Goal: Task Accomplishment & Management: Manage account settings

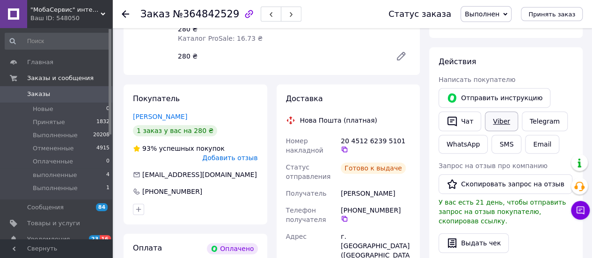
scroll to position [142, 0]
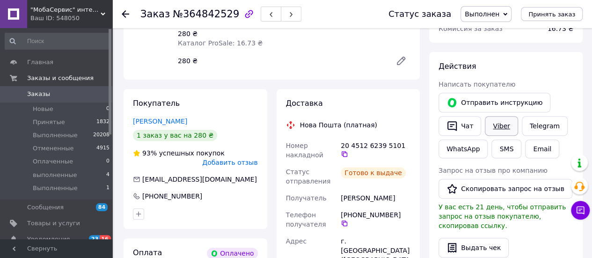
click at [498, 119] on link "Viber" at bounding box center [501, 126] width 33 height 20
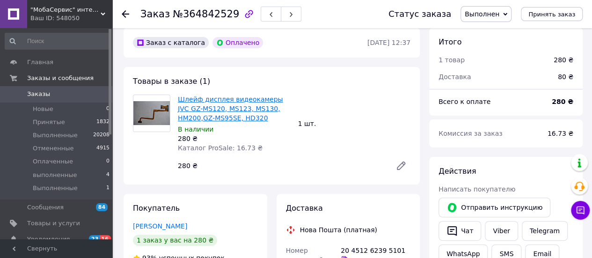
scroll to position [0, 0]
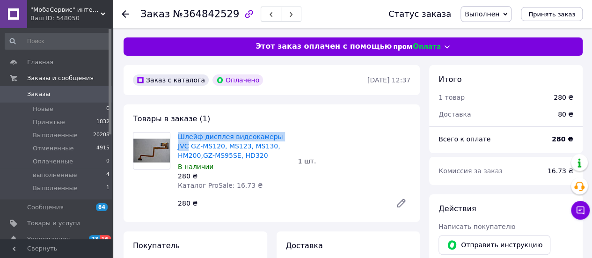
drag, startPoint x: 176, startPoint y: 134, endPoint x: 283, endPoint y: 137, distance: 106.2
click at [283, 137] on div "Шлейф дисплея видеокамеры JVC GZ-MS120, MS123, MS130, HM200,GZ-MS95SE, HD320 В …" at bounding box center [234, 161] width 120 height 62
copy link "Шлейф дисплея видеокамеры JVC"
click at [575, 210] on icon at bounding box center [579, 209] width 9 height 9
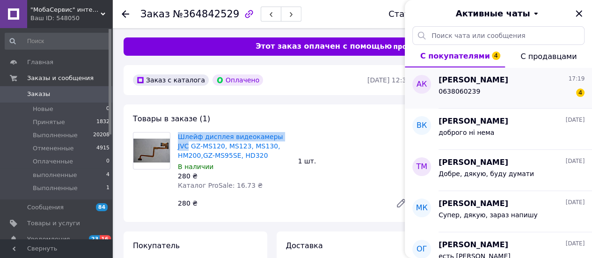
click at [467, 82] on span "[PERSON_NAME]" at bounding box center [473, 80] width 70 height 11
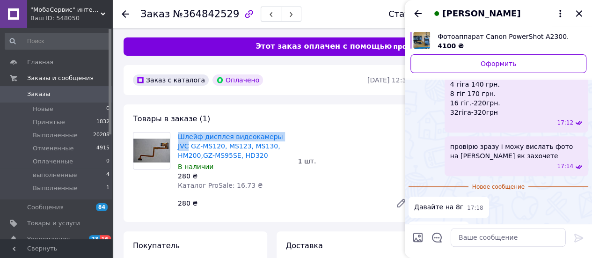
scroll to position [322, 0]
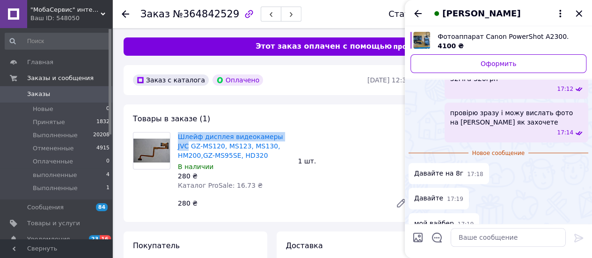
click at [471, 36] on span "Фотоаппарат Canon PowerShot A2300." at bounding box center [507, 36] width 141 height 9
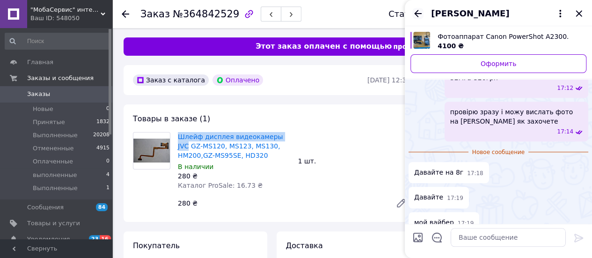
click at [420, 15] on icon "Назад" at bounding box center [417, 13] width 11 height 11
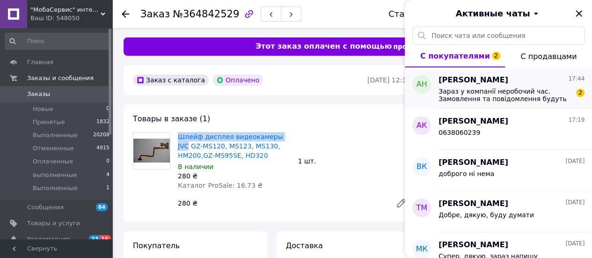
click at [472, 83] on span "[PERSON_NAME]" at bounding box center [473, 80] width 70 height 11
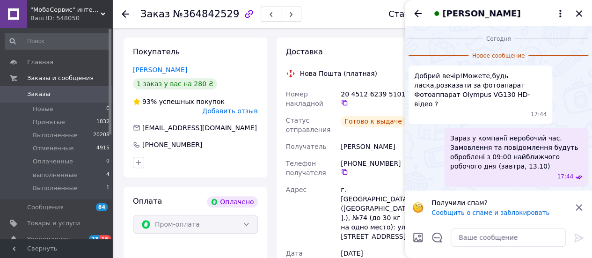
scroll to position [0, 0]
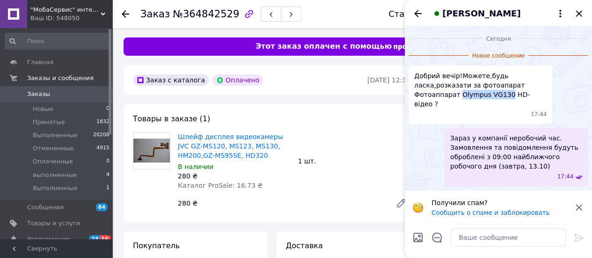
drag, startPoint x: 499, startPoint y: 86, endPoint x: 547, endPoint y: 84, distance: 48.2
click at [547, 84] on div "Добрий вечір!Можете,будь ласка,розказати за фотоапарат Фотоаппарат Olympus VG13…" at bounding box center [480, 94] width 144 height 58
copy span "Olympus VG130"
click at [414, 11] on icon "Назад" at bounding box center [417, 13] width 11 height 11
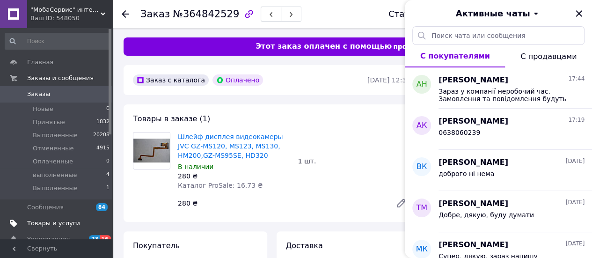
click at [33, 221] on span "Товары и услуги" at bounding box center [53, 223] width 53 height 8
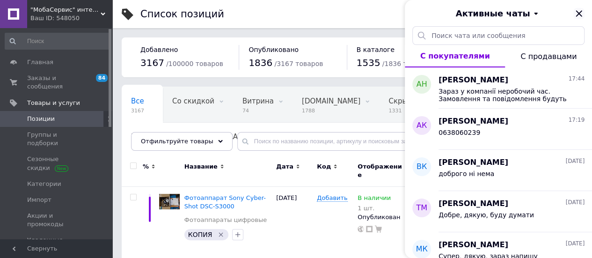
click at [577, 13] on icon "Закрыть" at bounding box center [578, 13] width 6 height 6
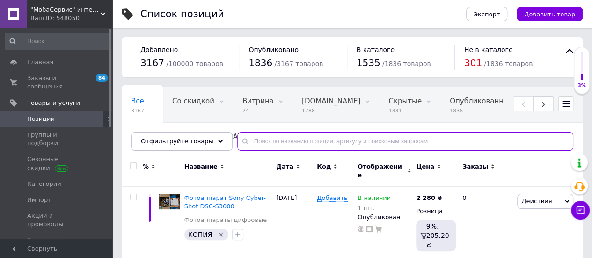
paste input "Olympus VG130"
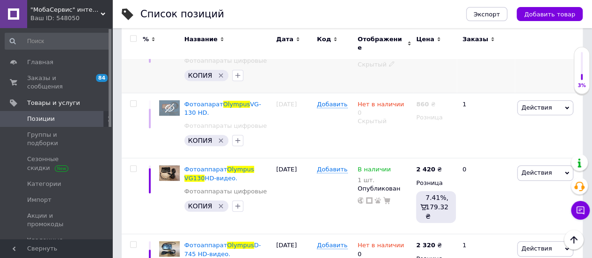
scroll to position [327, 0]
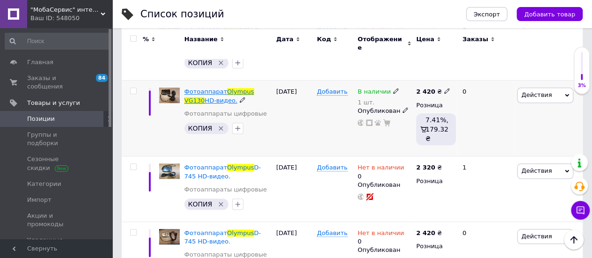
type input "Olympus VG130"
click at [239, 93] on span "Olympus" at bounding box center [240, 91] width 27 height 7
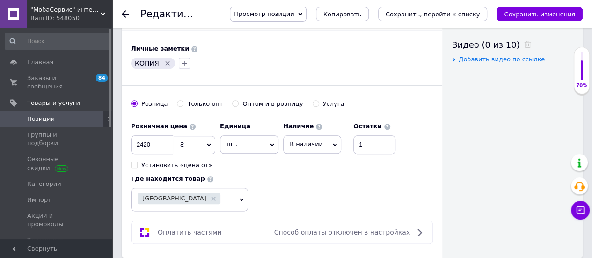
scroll to position [421, 0]
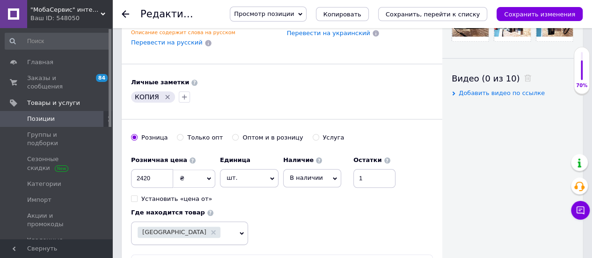
click at [310, 174] on span "В наличии" at bounding box center [306, 177] width 33 height 7
click at [307, 191] on li "Нет в наличии" at bounding box center [311, 197] width 57 height 13
click at [372, 169] on input "1" at bounding box center [380, 178] width 42 height 19
type input "0"
click at [363, 194] on div "Розничная цена 2420 ₴ $ € CHF £ ¥ PLN ₸ MDL HUF KGS CN¥ TRY ₩ lei Установить «ц…" at bounding box center [282, 198] width 302 height 94
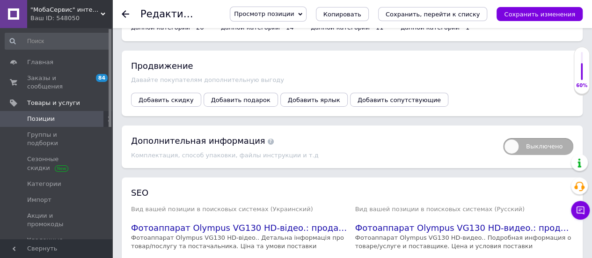
scroll to position [1604, 0]
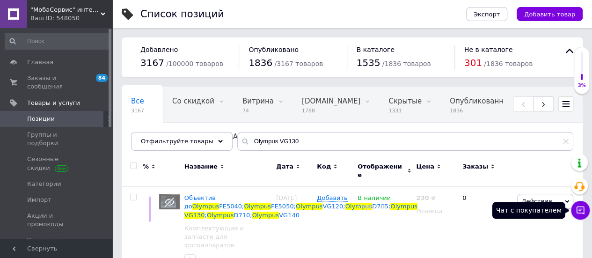
click at [586, 212] on button "Чат с покупателем" at bounding box center [580, 210] width 19 height 19
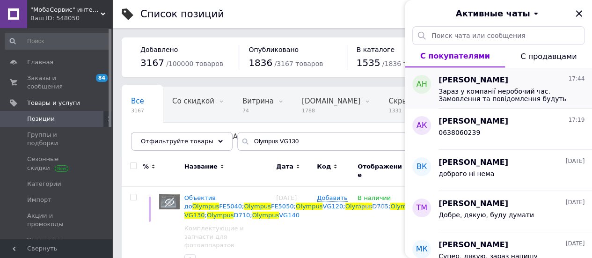
click at [477, 92] on span "Зараз у компанії неробочий час. Замовлення та повідомлення будуть оброблені з 0…" at bounding box center [504, 94] width 133 height 15
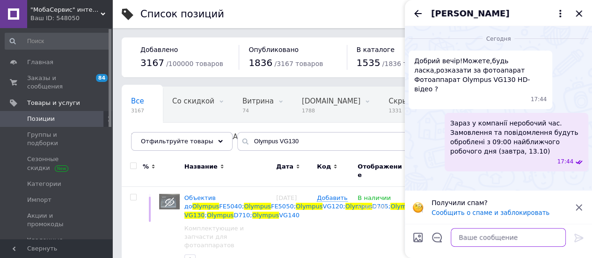
click at [465, 238] on textarea at bounding box center [507, 237] width 115 height 19
type textarea "т"
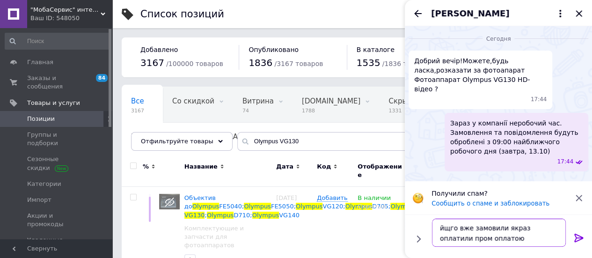
click at [448, 228] on textarea "йщго вже замовили якраз оплатили пром оплатою" at bounding box center [499, 232] width 134 height 28
click at [455, 60] on span "Добрий вечір!Можете,будь ласка,розказати за фотоапарат Фотоаппарат Olympus VG13…" at bounding box center [480, 74] width 132 height 37
drag, startPoint x: 455, startPoint y: 62, endPoint x: 405, endPoint y: 62, distance: 49.6
click at [405, 62] on div "Сегодня Добрий вечір!Можете,будь ласка,розказати за фотоапарат Фотоаппарат Olym…" at bounding box center [498, 100] width 187 height 149
copy span "Добрий вечір"
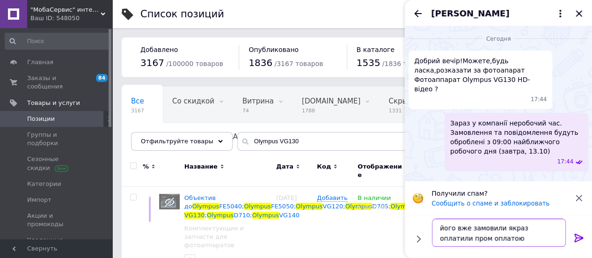
click at [438, 228] on textarea "його вже замовили якраз оплатили пром оплатою" at bounding box center [499, 232] width 134 height 28
paste textarea "обрий вечір"
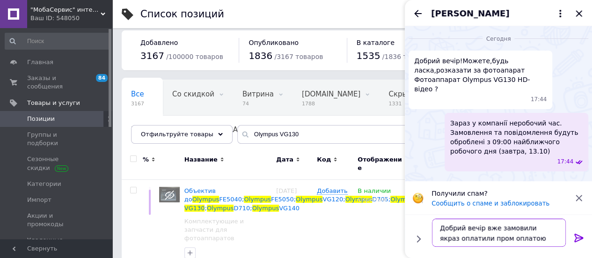
scroll to position [94, 0]
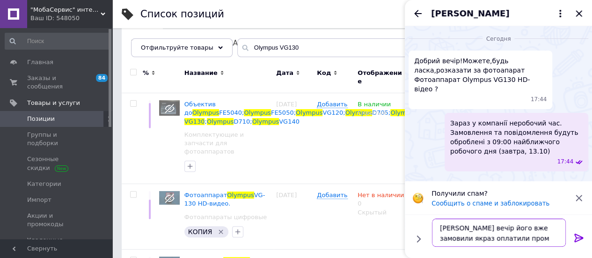
click at [540, 241] on textarea "[PERSON_NAME] вечір його вже замовили якраз оплатили пром оплатою" at bounding box center [499, 232] width 134 height 28
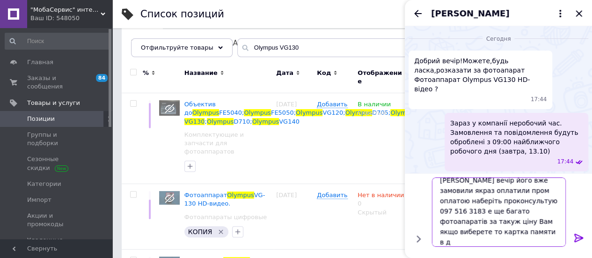
scroll to position [0, 0]
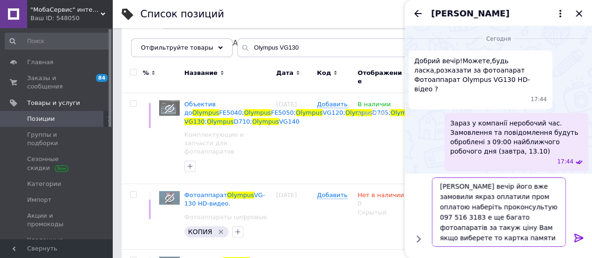
click at [450, 238] on textarea "[PERSON_NAME] вечір його вже замовили якраз оплатили пром оплатою наберіть прок…" at bounding box center [499, 211] width 134 height 69
type textarea "[PERSON_NAME] вечір його вже замовили якраз оплатили пром оплатою наберіть прок…"
click at [577, 238] on icon at bounding box center [578, 237] width 9 height 8
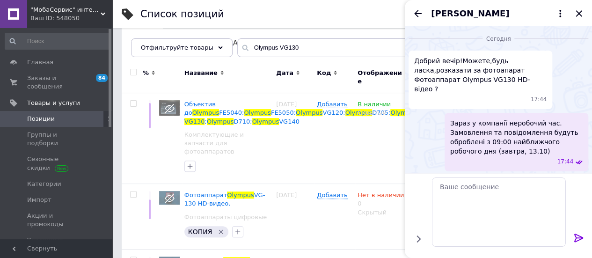
scroll to position [14, 0]
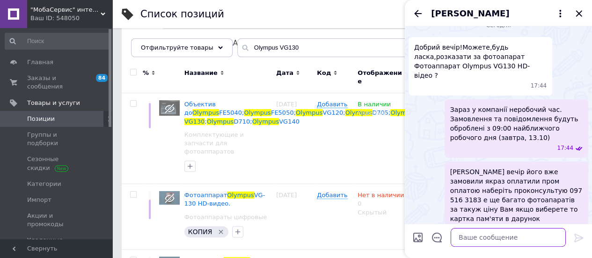
click at [467, 237] on textarea at bounding box center [507, 237] width 115 height 19
type textarea "н"
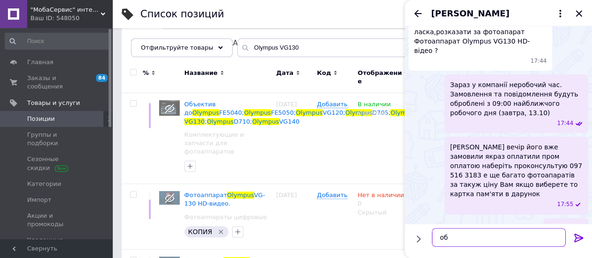
type textarea "о"
click at [415, 12] on icon "Назад" at bounding box center [417, 13] width 11 height 11
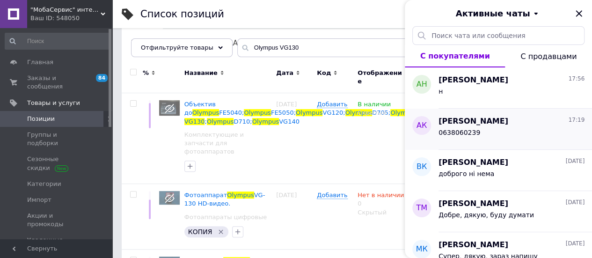
click at [449, 127] on div "0638060239" at bounding box center [511, 134] width 146 height 15
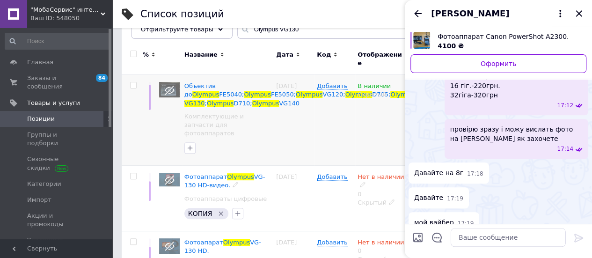
scroll to position [94, 0]
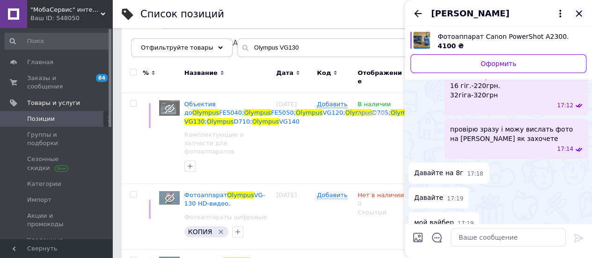
click at [580, 15] on icon "Закрыть" at bounding box center [578, 13] width 6 height 6
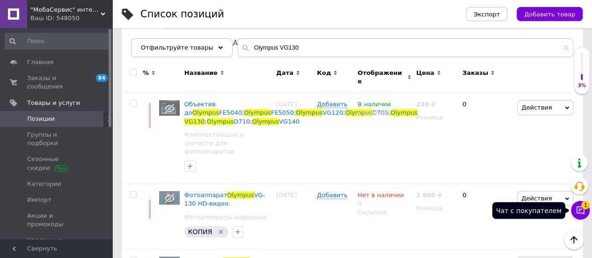
click at [577, 204] on button "Чат с покупателем 1" at bounding box center [580, 210] width 19 height 19
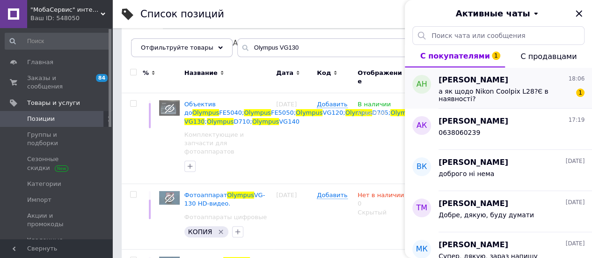
click at [458, 82] on span "[PERSON_NAME]" at bounding box center [473, 80] width 70 height 11
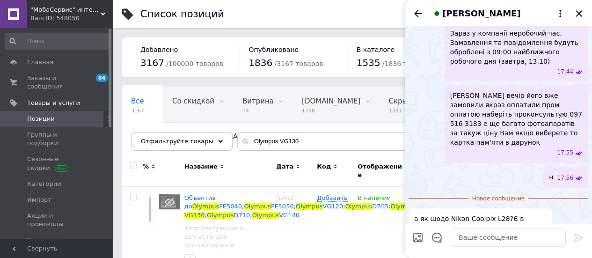
scroll to position [0, 0]
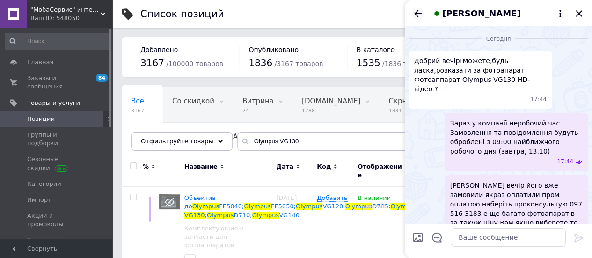
click at [416, 10] on icon "Назад" at bounding box center [417, 13] width 11 height 11
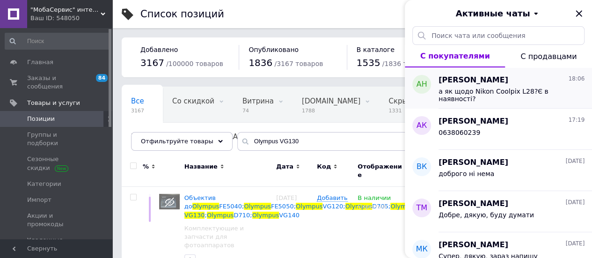
click at [482, 88] on span "а як щодо Nikon Coolpix L28?Є в наявності?" at bounding box center [504, 94] width 133 height 15
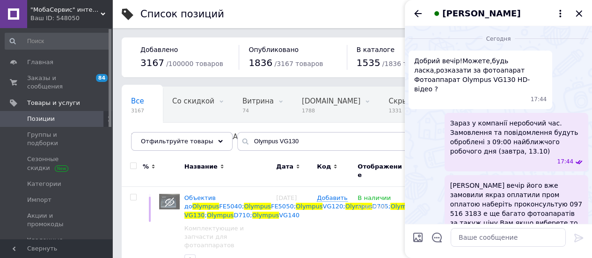
scroll to position [73, 0]
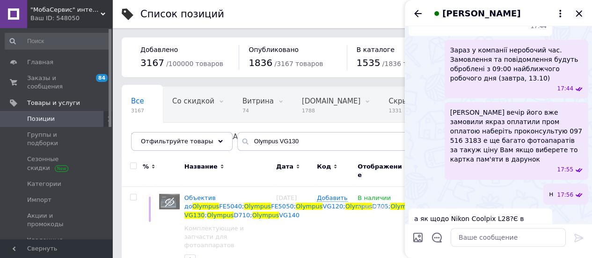
click at [577, 14] on icon "Закрыть" at bounding box center [578, 13] width 11 height 11
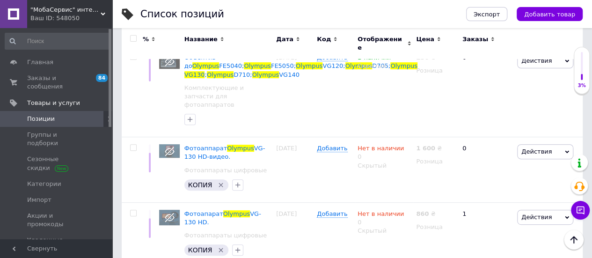
scroll to position [0, 0]
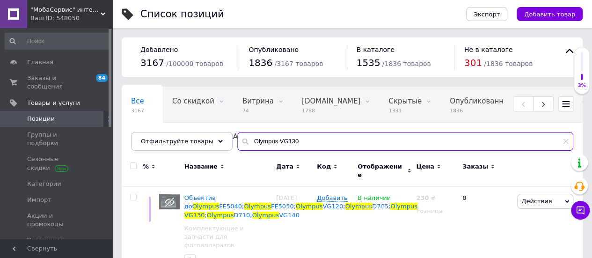
click at [271, 138] on input "Olympus VG130" at bounding box center [405, 141] width 336 height 19
click at [292, 141] on input "Olympus VG130" at bounding box center [405, 141] width 336 height 19
type input "O"
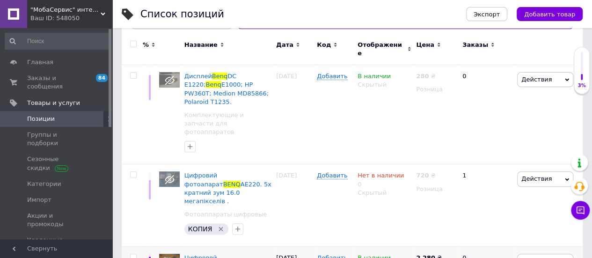
scroll to position [187, 0]
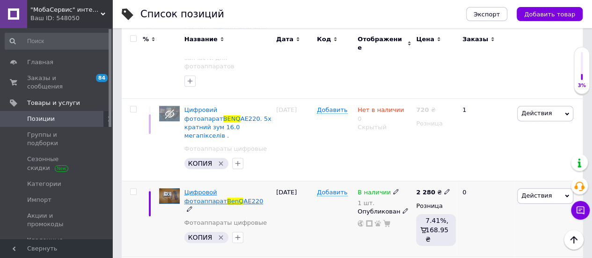
type input "benq"
click at [227, 189] on span "Цифровой фотоаппарат" at bounding box center [205, 196] width 43 height 15
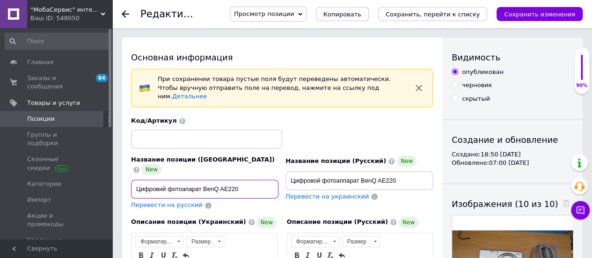
drag, startPoint x: 168, startPoint y: 169, endPoint x: 243, endPoint y: 172, distance: 74.9
click at [243, 180] on input "Цифровий фотоапарат BenQ AE220" at bounding box center [204, 189] width 147 height 19
click at [30, 99] on span "Товары и услуги" at bounding box center [53, 103] width 53 height 8
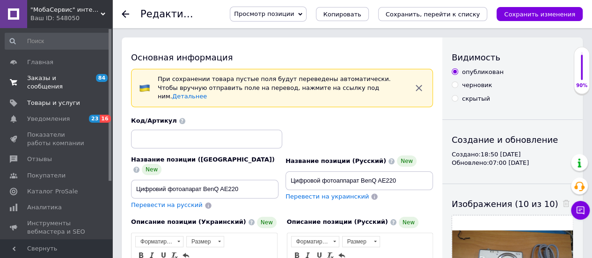
click at [41, 79] on span "Заказы и сообщения" at bounding box center [56, 82] width 59 height 17
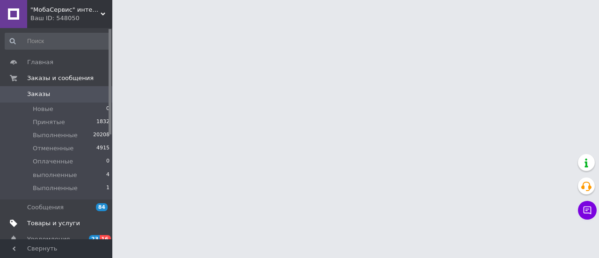
click at [38, 221] on span "Товары и услуги" at bounding box center [53, 223] width 53 height 8
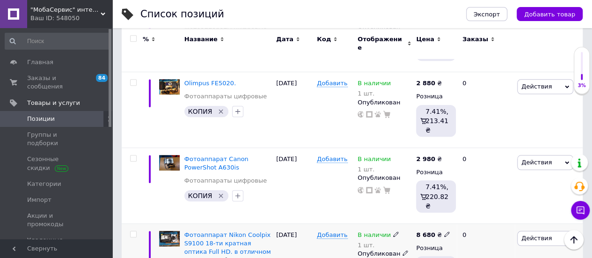
scroll to position [421, 0]
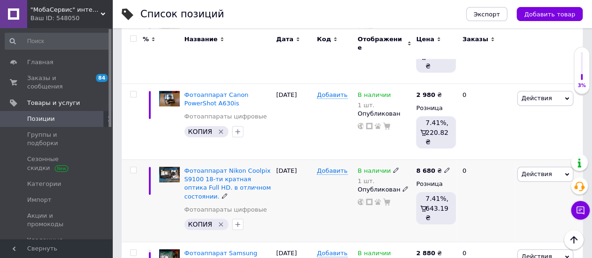
click at [552, 167] on span "Действия" at bounding box center [545, 174] width 56 height 15
click at [393, 167] on icon at bounding box center [396, 170] width 6 height 6
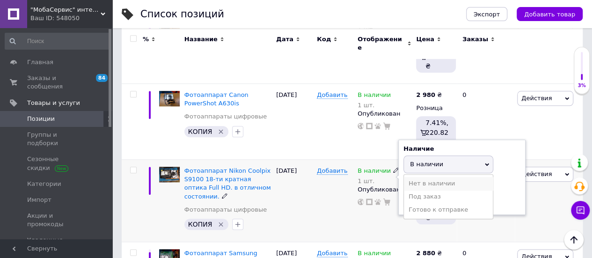
click at [414, 177] on li "Нет в наличии" at bounding box center [448, 183] width 89 height 13
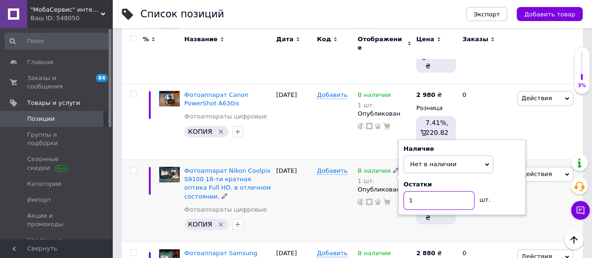
click at [415, 191] on input "1" at bounding box center [438, 200] width 71 height 19
type input "0"
click at [320, 160] on div "Добавить" at bounding box center [334, 201] width 41 height 82
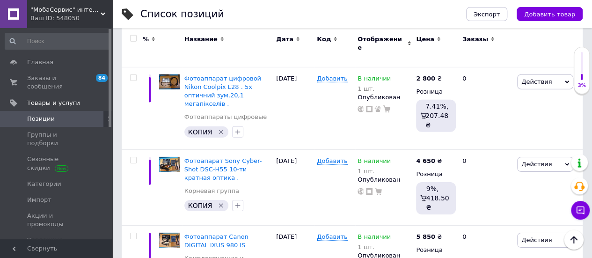
scroll to position [1411, 0]
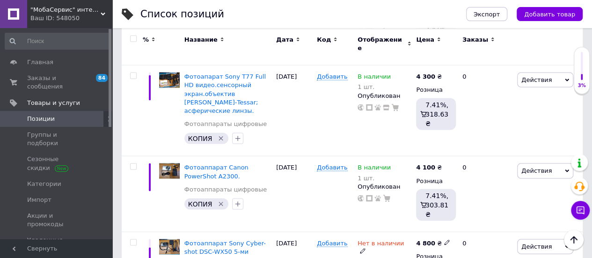
scroll to position [810, 0]
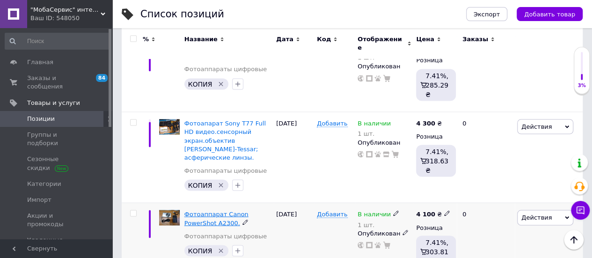
click at [222, 210] on span "Фотоаппарат Canon PowerShot A2300." at bounding box center [216, 217] width 64 height 15
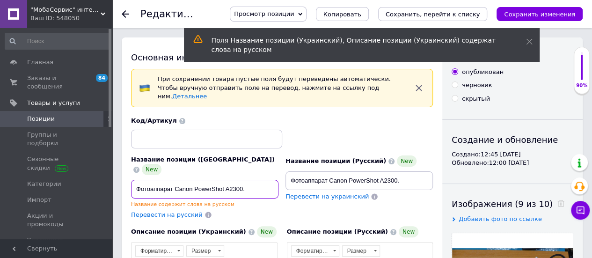
drag, startPoint x: 134, startPoint y: 171, endPoint x: 254, endPoint y: 176, distance: 119.9
click at [254, 180] on input "Фотоаппарат Canon PowerShot A2300." at bounding box center [204, 189] width 147 height 19
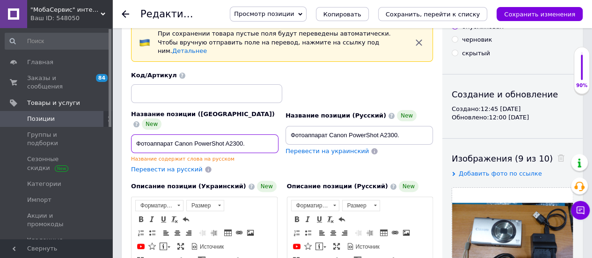
scroll to position [140, 0]
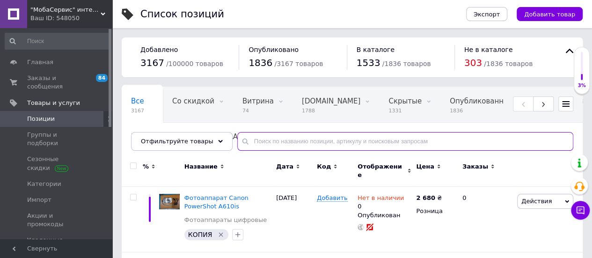
click at [246, 141] on input "text" at bounding box center [405, 141] width 336 height 19
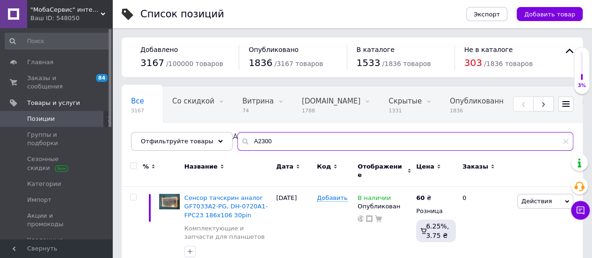
click at [240, 137] on input "A2300" at bounding box center [405, 141] width 336 height 19
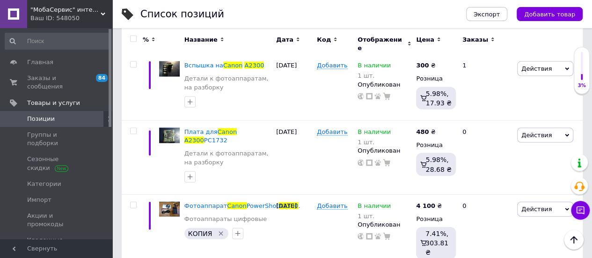
scroll to position [1123, 0]
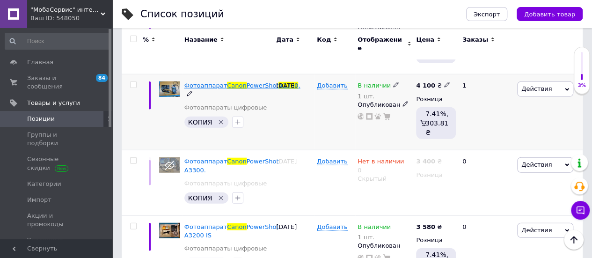
type input "Canon A2300"
click at [255, 89] on span "PowerShot" at bounding box center [263, 85] width 32 height 7
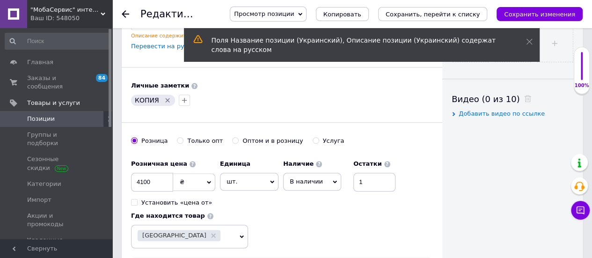
scroll to position [430, 0]
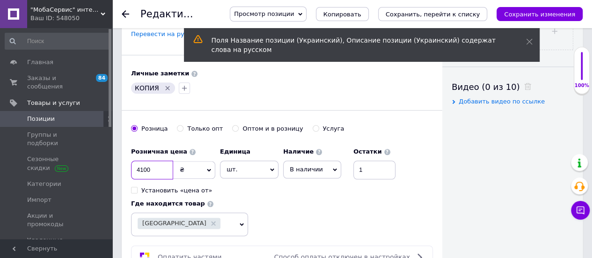
click at [142, 160] on input "4100" at bounding box center [152, 169] width 42 height 19
click at [145, 160] on input "4100" at bounding box center [152, 169] width 42 height 19
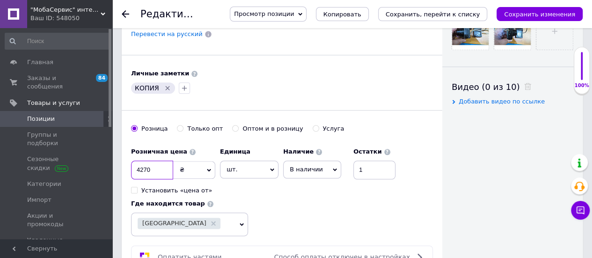
type input "4270"
click at [271, 206] on div "Розничная цена 4270 ₴ $ € CHF £ ¥ PLN ₸ MDL HUF KGS CN¥ TRY ₩ lei Установить «ц…" at bounding box center [282, 190] width 302 height 94
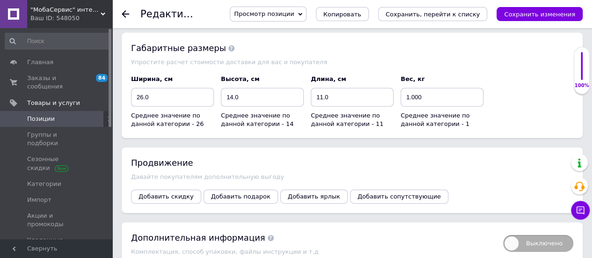
scroll to position [1529, 0]
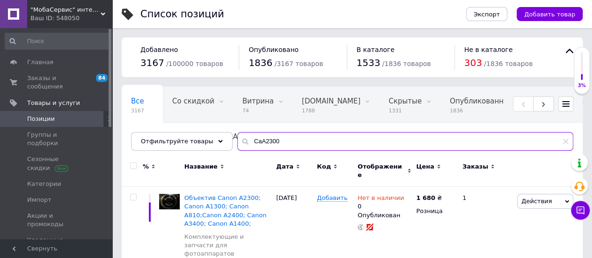
click at [252, 141] on input "CaA2300" at bounding box center [405, 141] width 336 height 19
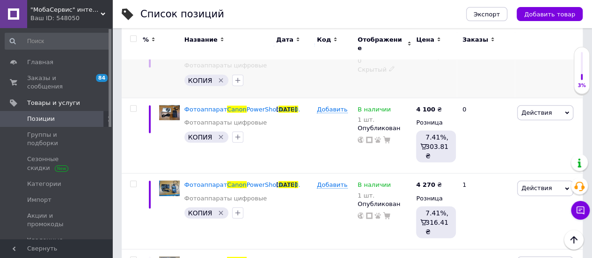
scroll to position [1029, 0]
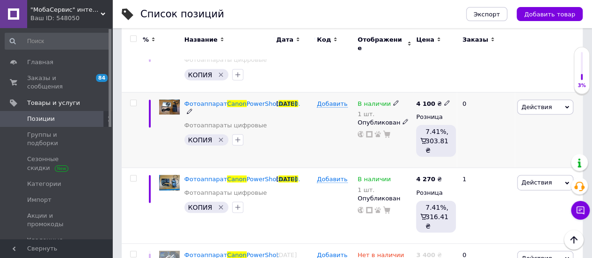
type input "Canon A2300"
click at [444, 106] on icon at bounding box center [447, 103] width 6 height 6
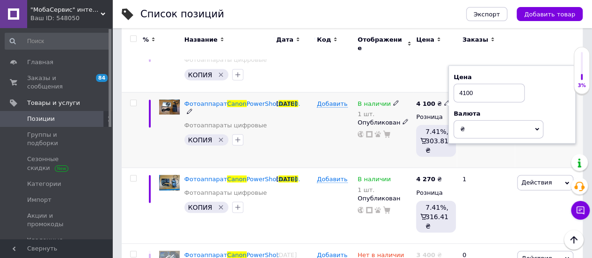
click at [469, 102] on input "4100" at bounding box center [488, 93] width 71 height 19
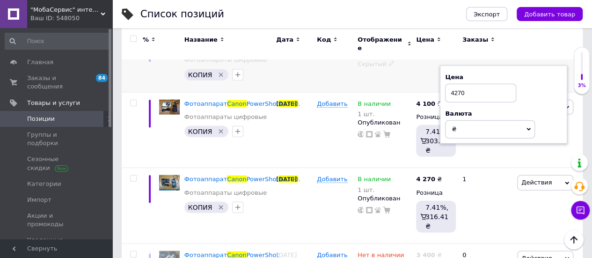
type input "4270"
click at [378, 92] on div "Нет в наличии 0 Скрытый" at bounding box center [384, 59] width 58 height 65
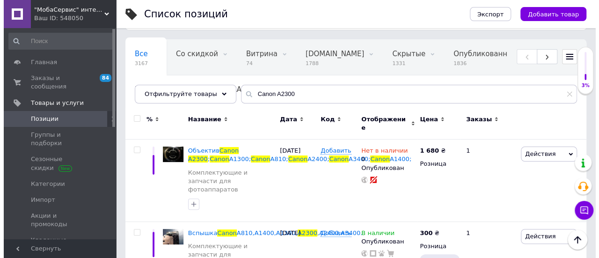
scroll to position [0, 0]
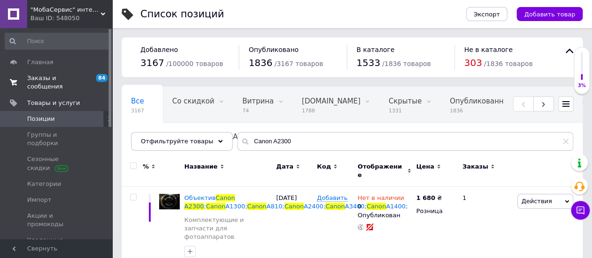
click at [54, 79] on span "Заказы и сообщения" at bounding box center [56, 82] width 59 height 17
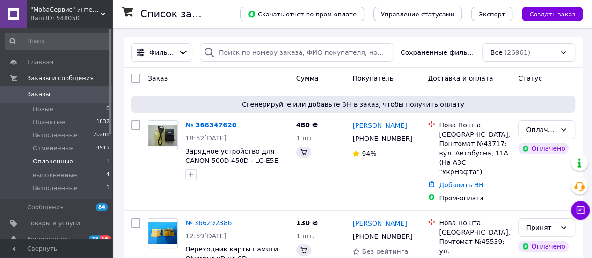
click at [42, 160] on span "Оплаченные" at bounding box center [53, 161] width 40 height 8
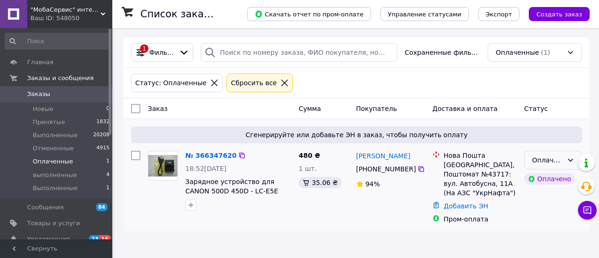
click at [559, 157] on div "Оплаченный" at bounding box center [547, 160] width 31 height 10
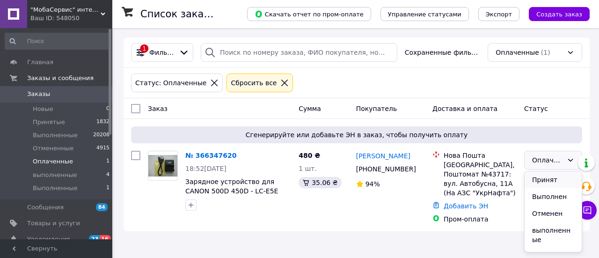
click at [548, 177] on li "Принят" at bounding box center [552, 179] width 57 height 17
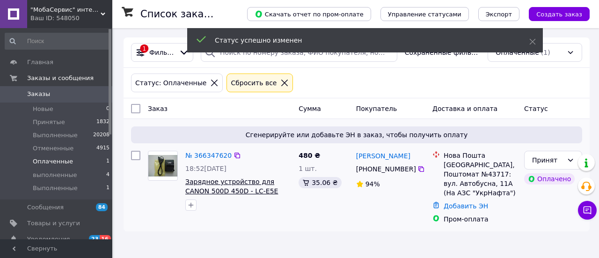
click at [235, 188] on span "Зарядное устройство для CANON 500D 450D - LC-E5E аккумулятор LP-E5" at bounding box center [231, 191] width 93 height 26
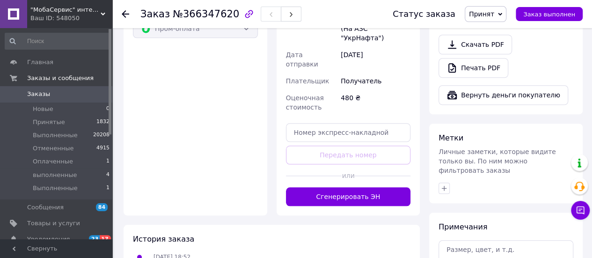
scroll to position [374, 0]
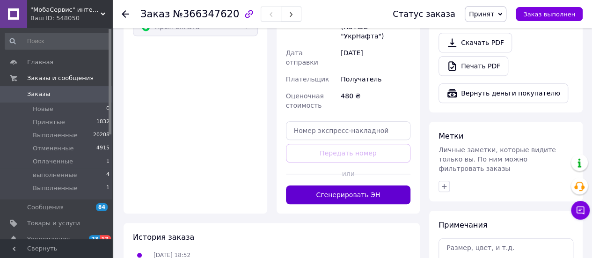
click at [346, 185] on button "Сгенерировать ЭН" at bounding box center [348, 194] width 125 height 19
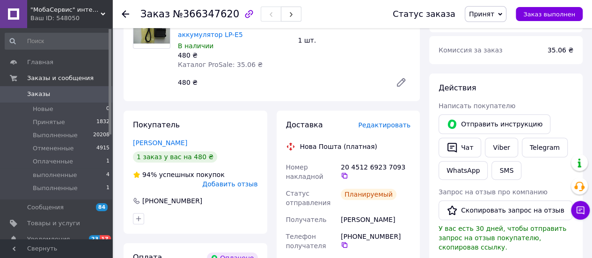
scroll to position [0, 0]
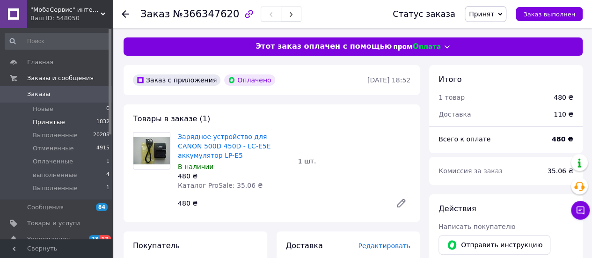
click at [43, 121] on span "Принятые" at bounding box center [49, 122] width 32 height 8
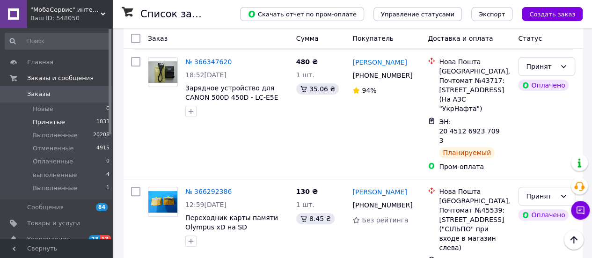
scroll to position [187, 0]
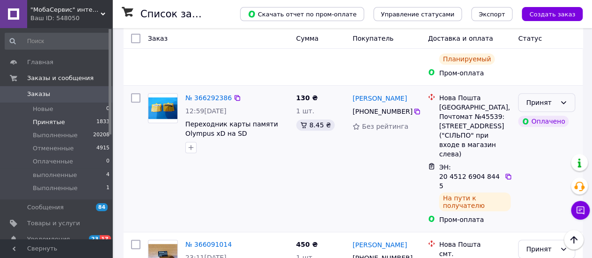
click at [552, 97] on div "Принят" at bounding box center [541, 102] width 30 height 10
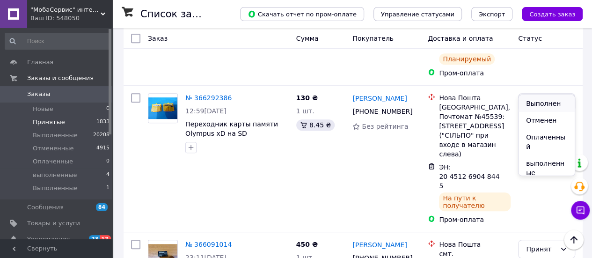
click at [541, 106] on li "Выполнен" at bounding box center [546, 103] width 56 height 17
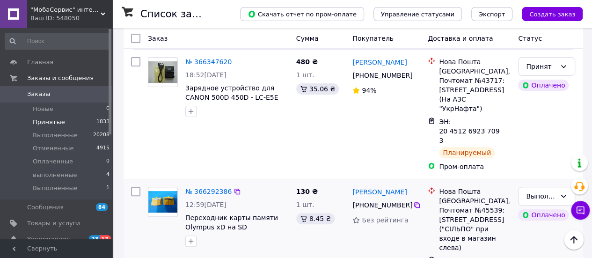
scroll to position [47, 0]
